Goal: Book appointment/travel/reservation

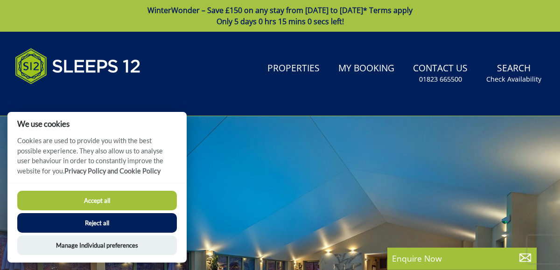
click at [42, 202] on button "Accept all" at bounding box center [97, 201] width 160 height 20
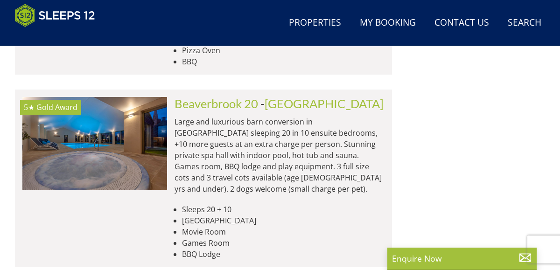
scroll to position [3295, 0]
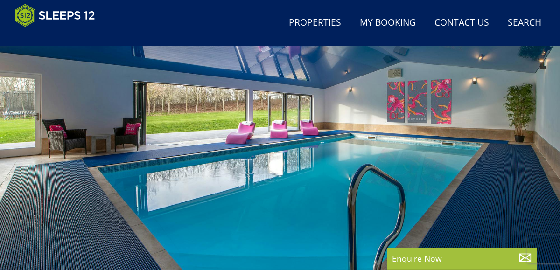
scroll to position [170, 0]
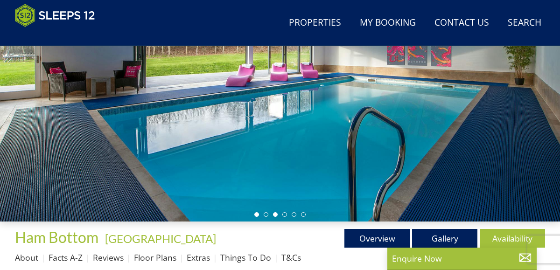
click at [275, 214] on li at bounding box center [275, 214] width 5 height 5
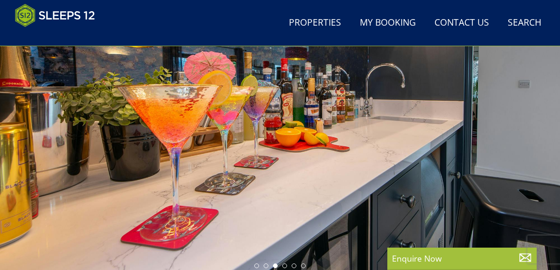
scroll to position [118, 0]
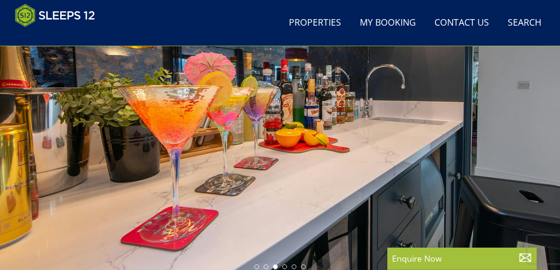
click at [512, 130] on div at bounding box center [280, 117] width 560 height 314
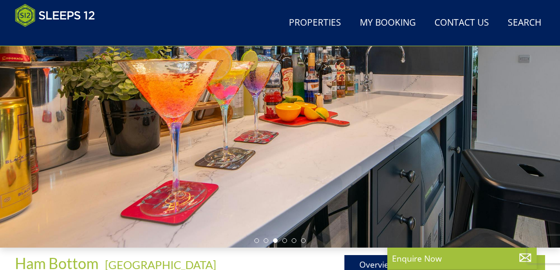
scroll to position [147, 0]
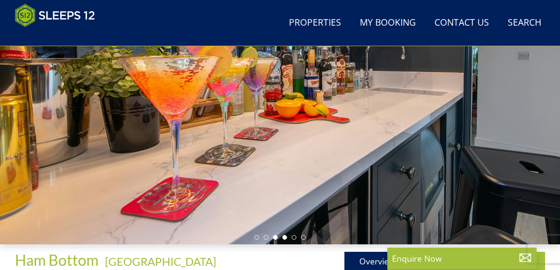
click at [286, 239] on li at bounding box center [284, 237] width 5 height 5
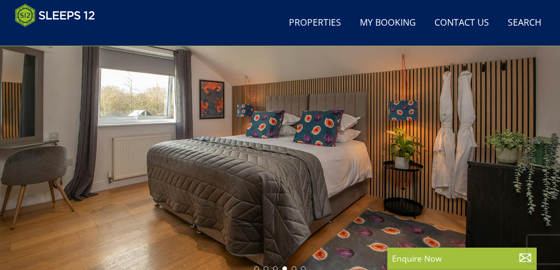
scroll to position [114, 0]
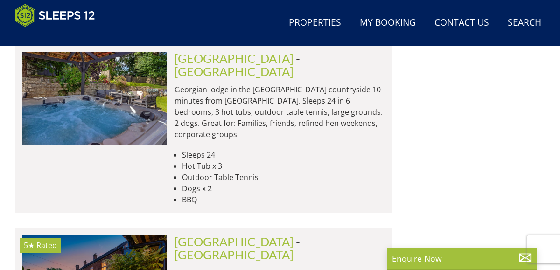
scroll to position [4314, 0]
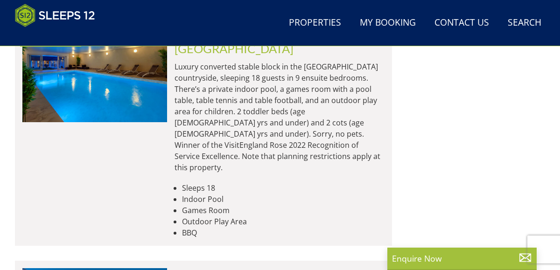
scroll to position [5763, 0]
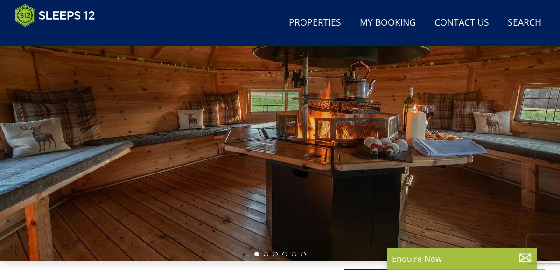
scroll to position [124, 0]
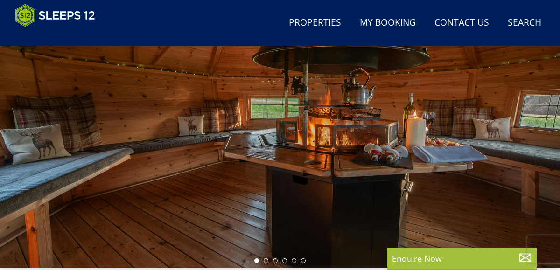
click at [266, 266] on div at bounding box center [280, 111] width 560 height 314
click at [266, 260] on li at bounding box center [266, 261] width 5 height 5
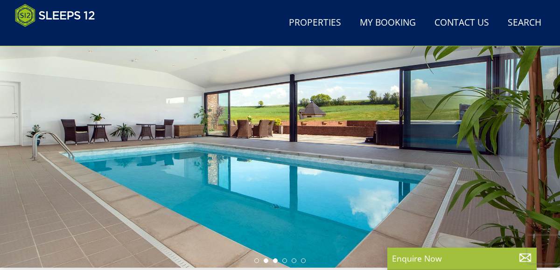
click at [275, 260] on li at bounding box center [275, 261] width 5 height 5
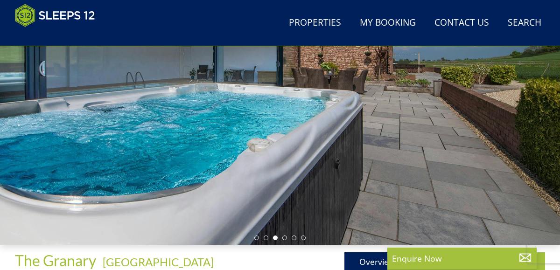
scroll to position [159, 0]
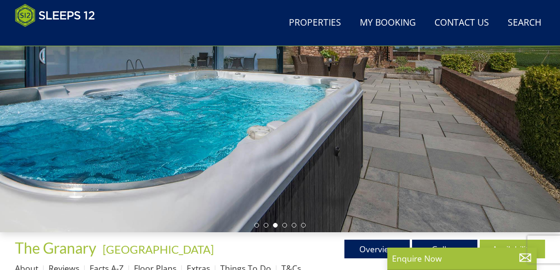
click at [288, 231] on div at bounding box center [280, 76] width 560 height 314
click at [285, 221] on div at bounding box center [280, 76] width 560 height 314
click at [283, 227] on li at bounding box center [284, 225] width 5 height 5
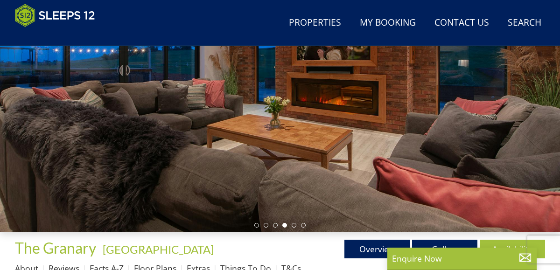
click at [289, 246] on ul "Overview Gallery Availability" at bounding box center [412, 249] width 265 height 19
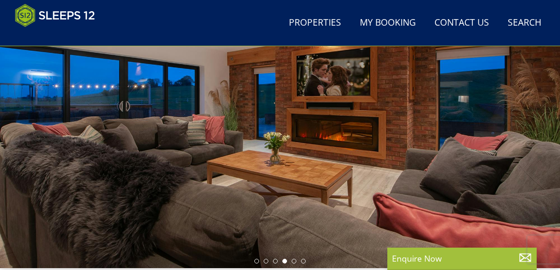
scroll to position [120, 0]
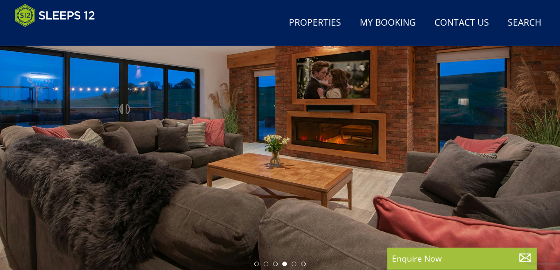
click at [291, 269] on div at bounding box center [280, 115] width 560 height 314
click at [299, 270] on div at bounding box center [280, 115] width 560 height 314
click at [296, 262] on ul at bounding box center [279, 264] width 51 height 5
click at [295, 267] on div at bounding box center [280, 115] width 560 height 314
click at [292, 264] on li at bounding box center [294, 264] width 5 height 5
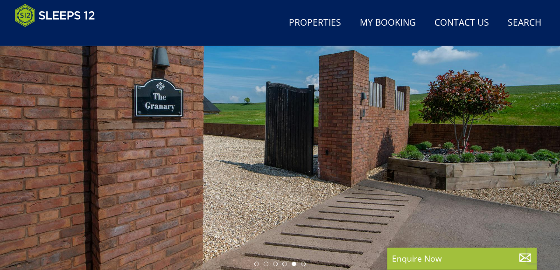
click at [309, 266] on div at bounding box center [280, 115] width 560 height 314
click at [303, 263] on li at bounding box center [303, 264] width 5 height 5
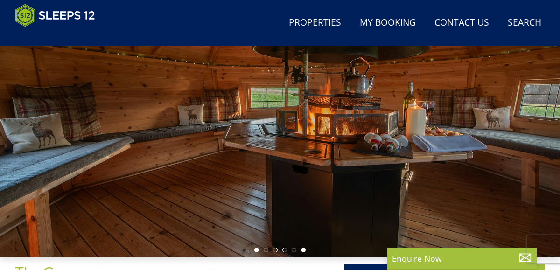
scroll to position [134, 0]
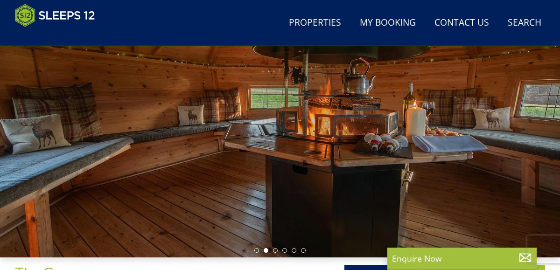
click at [272, 243] on div at bounding box center [280, 101] width 560 height 314
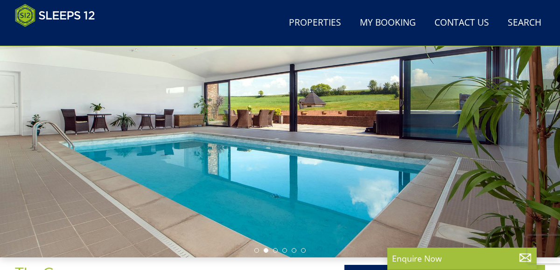
click at [252, 255] on div at bounding box center [280, 101] width 560 height 314
click at [254, 257] on div at bounding box center [280, 101] width 560 height 314
click at [254, 253] on div at bounding box center [280, 101] width 560 height 314
click at [260, 253] on div at bounding box center [280, 101] width 560 height 314
click at [257, 250] on li at bounding box center [256, 250] width 5 height 5
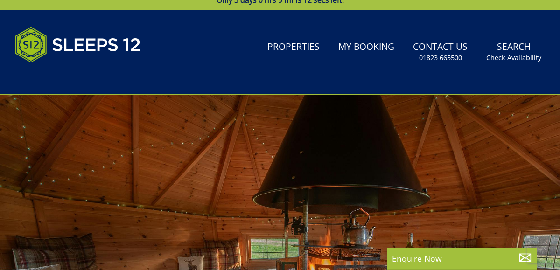
scroll to position [0, 0]
